Goal: Find specific page/section: Find specific page/section

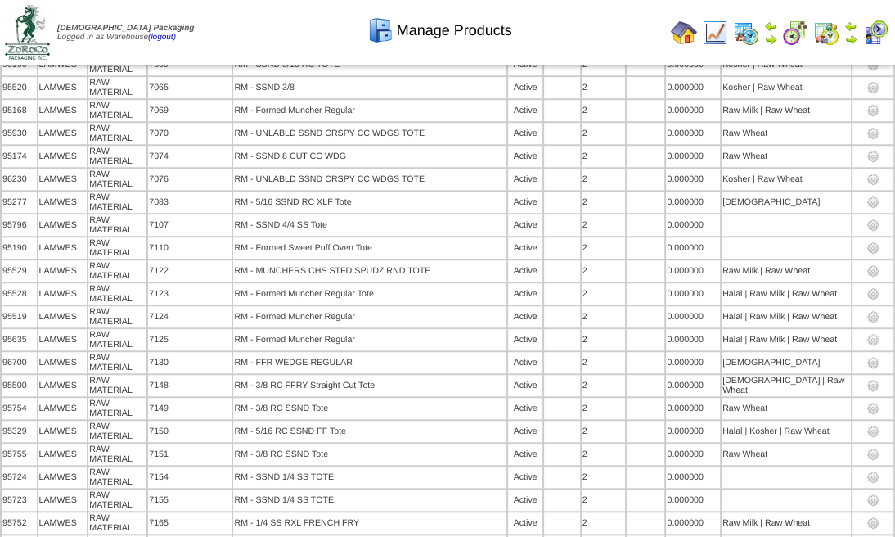
scroll to position [10118, 0]
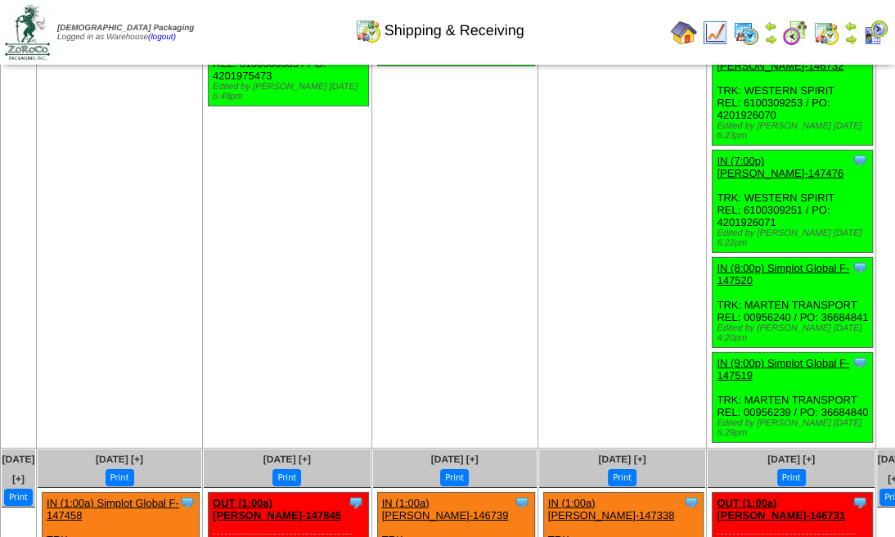
scroll to position [3326, 0]
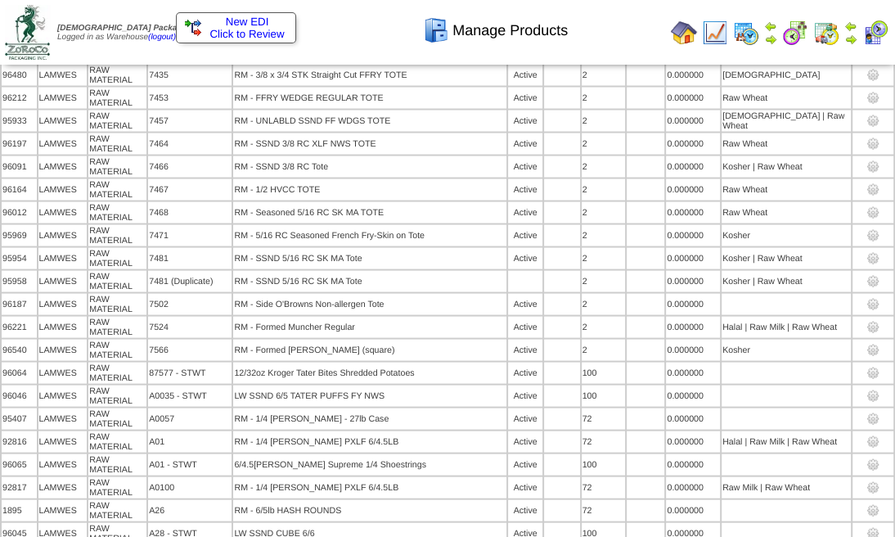
scroll to position [9368, 0]
